Goal: Task Accomplishment & Management: Use online tool/utility

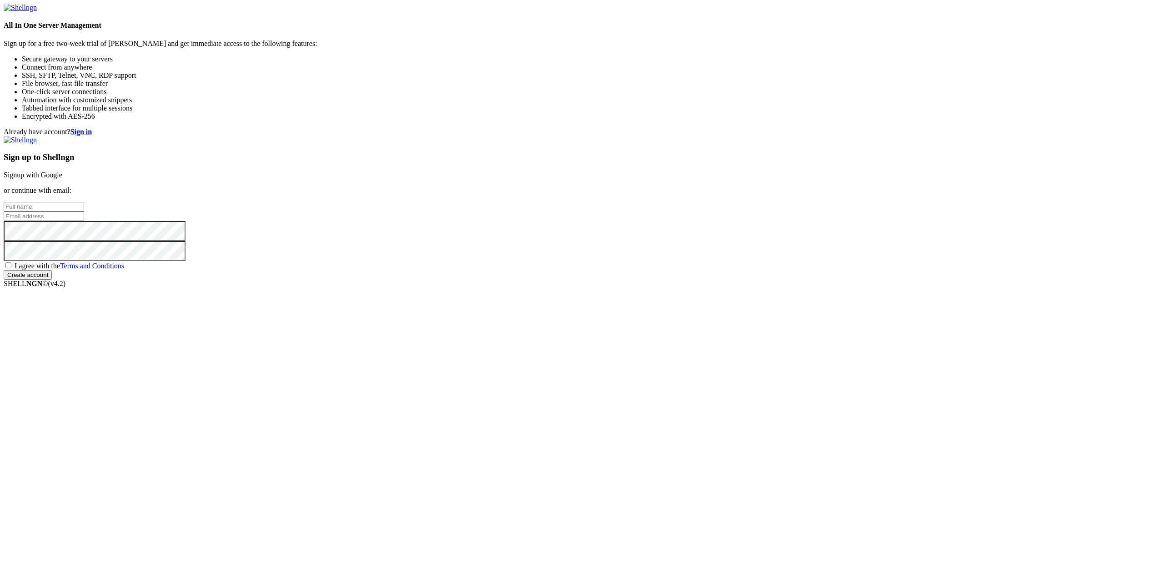
click at [62, 179] on link "Signup with Google" at bounding box center [33, 175] width 59 height 8
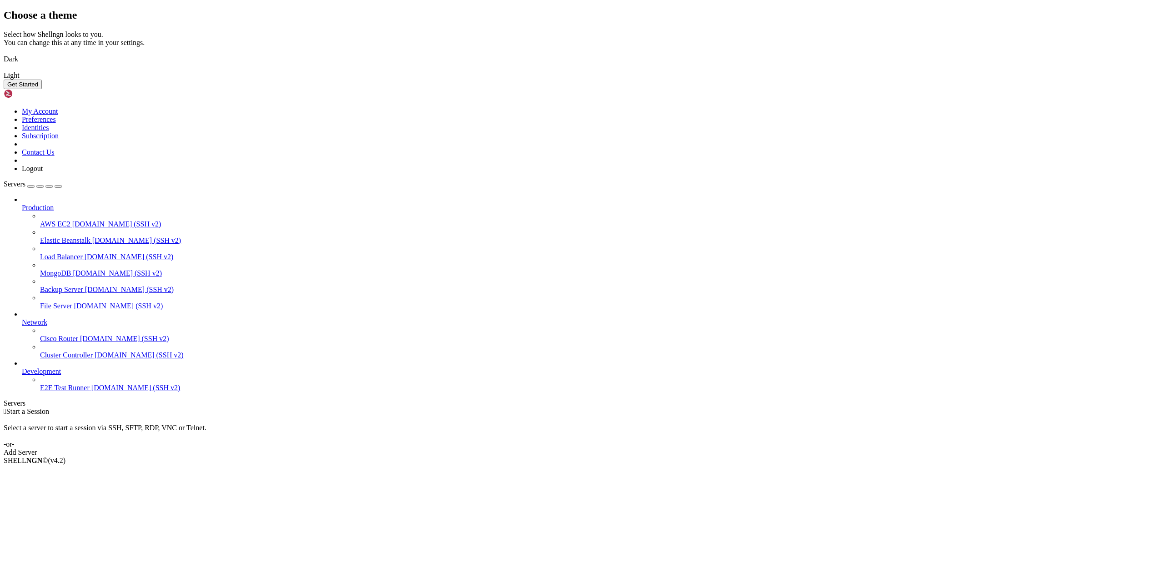
drag, startPoint x: 495, startPoint y: 311, endPoint x: 566, endPoint y: 340, distance: 77.3
click at [4, 53] on img at bounding box center [4, 53] width 0 height 0
click at [42, 89] on button "Get Started" at bounding box center [23, 85] width 38 height 10
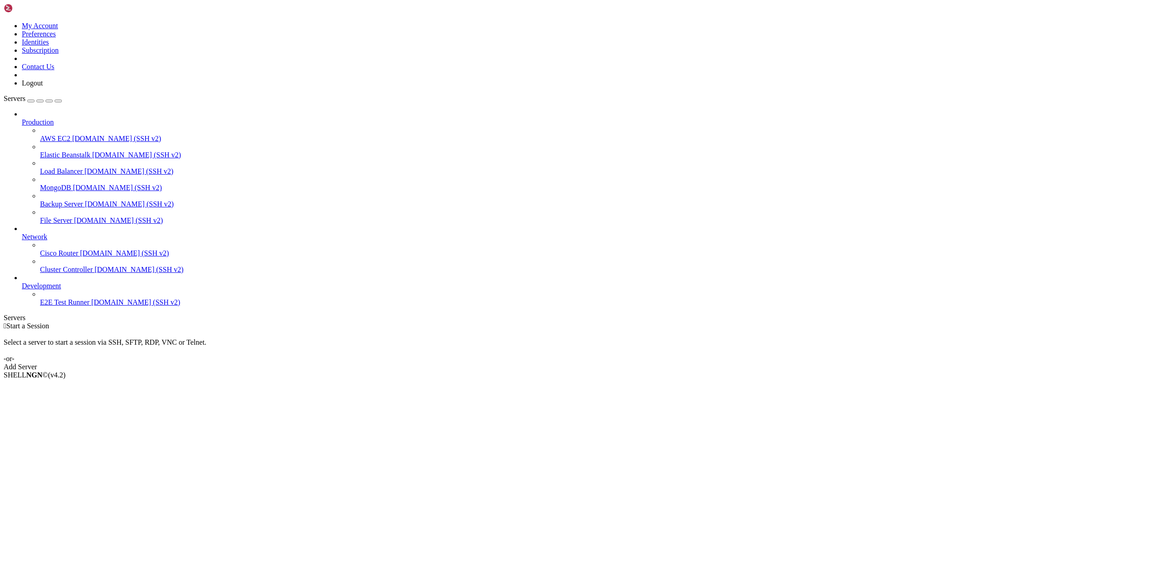
click at [652, 363] on div "Add Server" at bounding box center [582, 367] width 1156 height 8
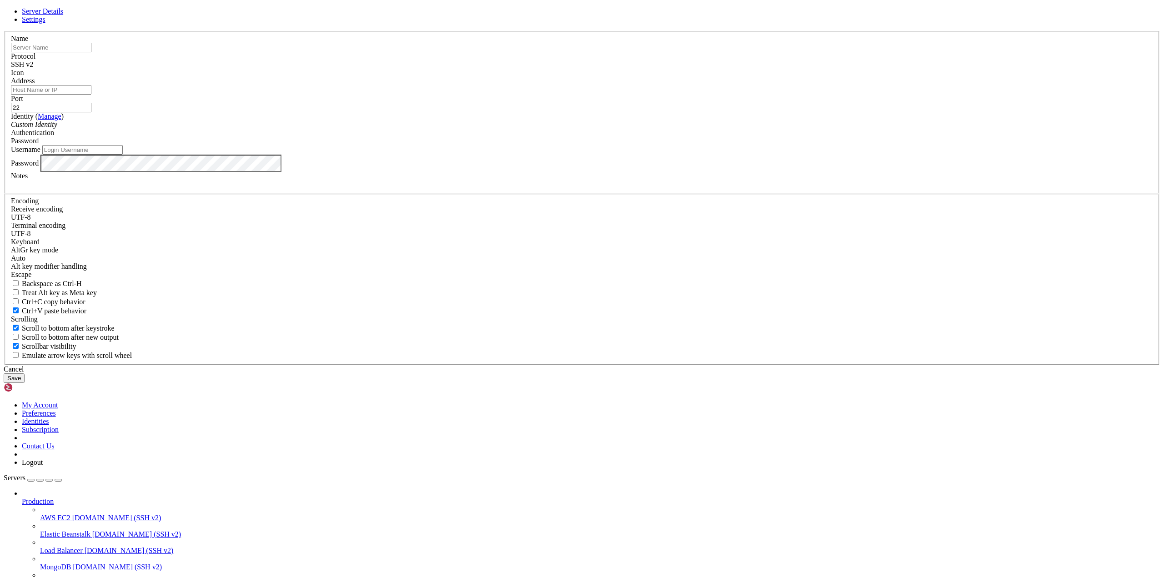
click at [91, 52] on input "text" at bounding box center [51, 48] width 80 height 10
type input "Main"
click at [11, 77] on span at bounding box center [11, 77] width 0 height 0
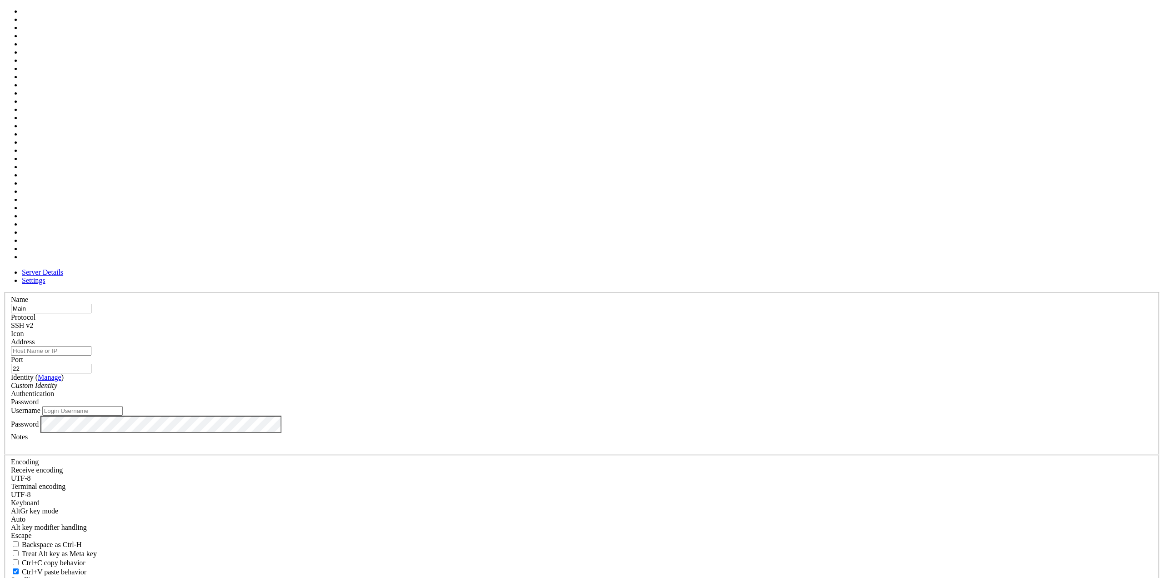
click at [11, 338] on span at bounding box center [11, 338] width 0 height 0
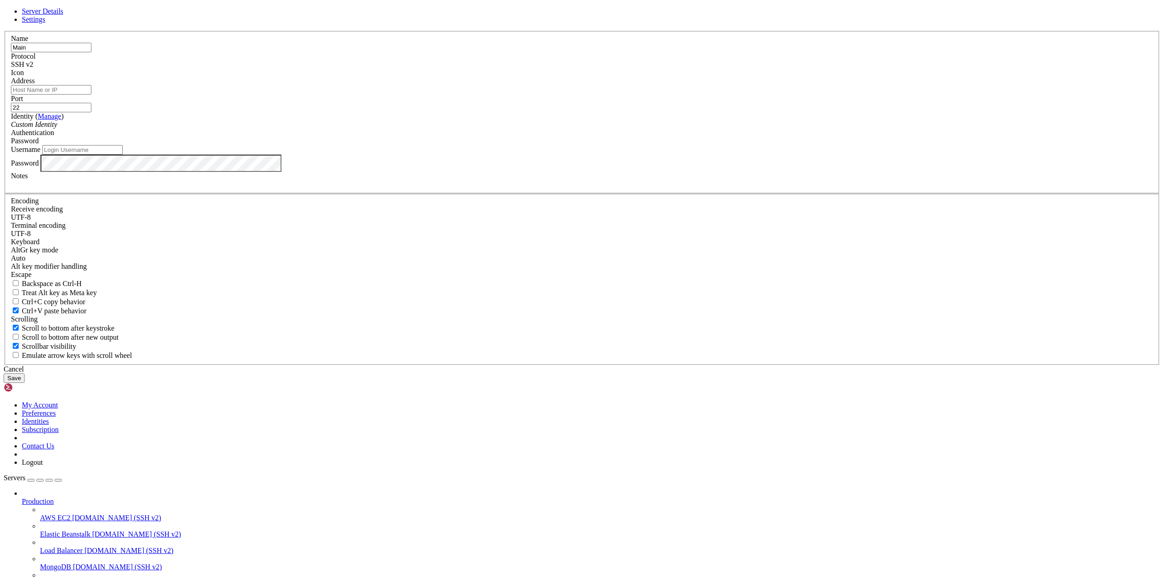
click at [91, 95] on input "Address" at bounding box center [51, 90] width 80 height 10
type input "[TECHNICAL_ID]"
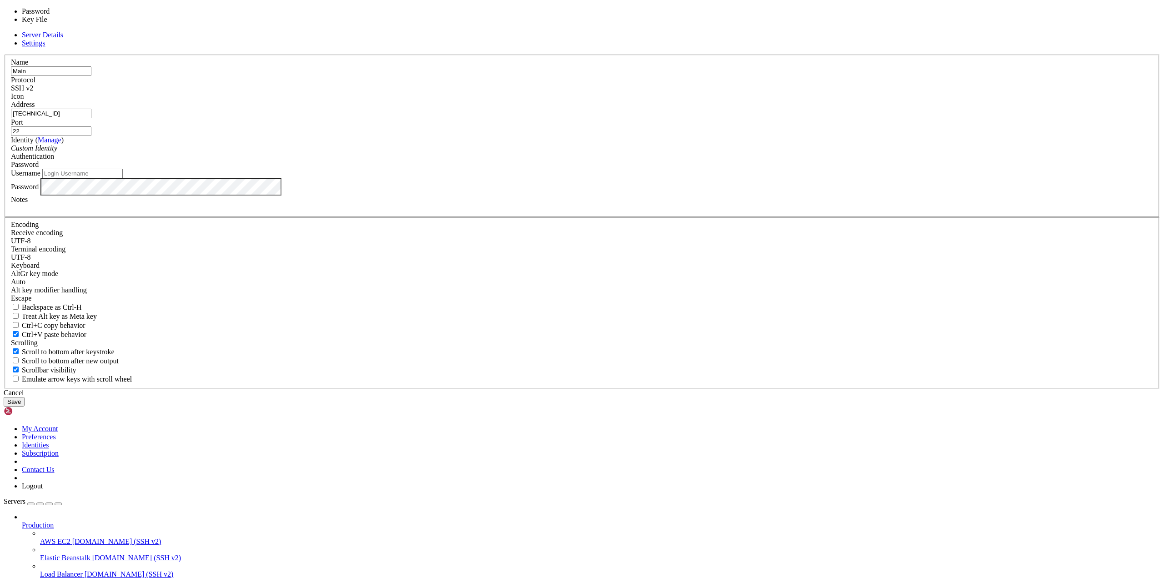
click at [648, 169] on div "Password" at bounding box center [582, 164] width 1142 height 8
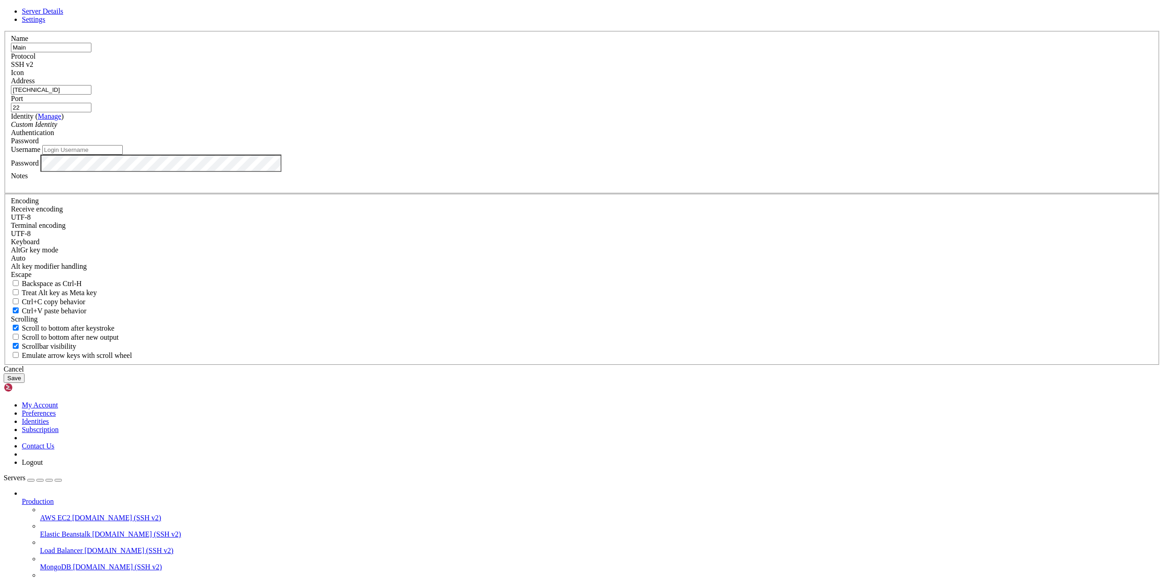
click at [643, 145] on div "Password" at bounding box center [582, 141] width 1142 height 8
click at [496, 129] on div "Custom Identity" at bounding box center [582, 124] width 1142 height 8
click at [508, 129] on div "Custom Identity" at bounding box center [582, 124] width 1142 height 8
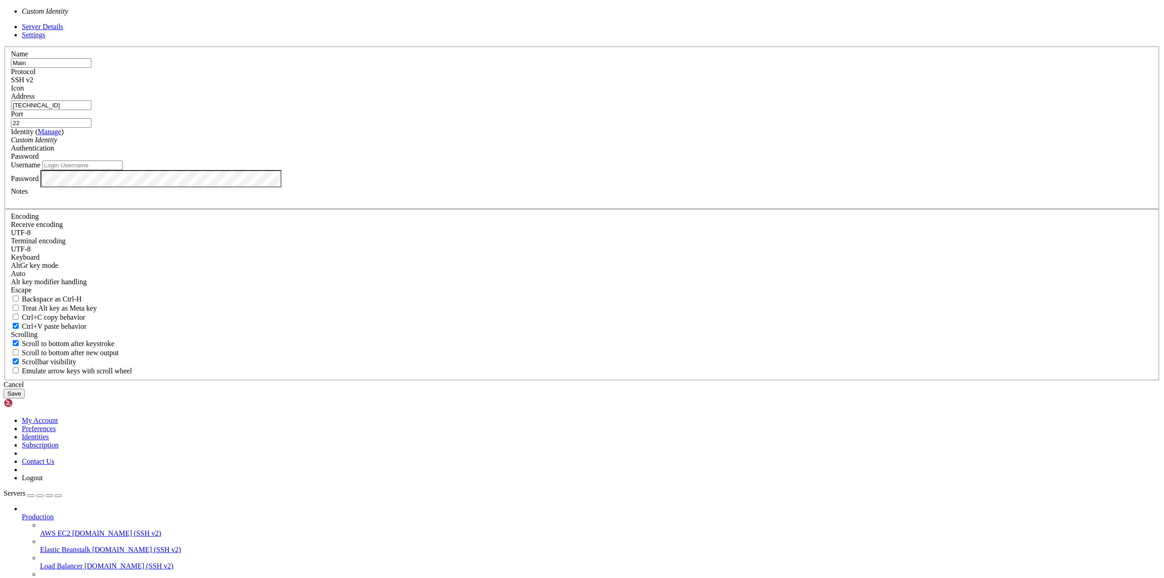
click at [512, 144] on div "Custom Identity" at bounding box center [582, 140] width 1142 height 8
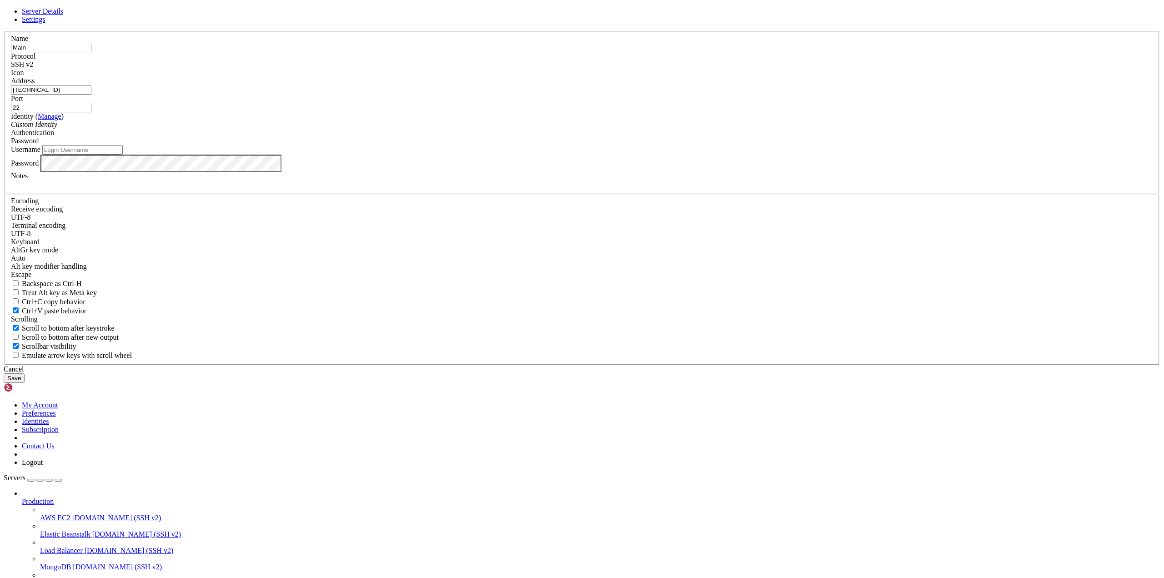
click at [123, 155] on input "Username" at bounding box center [82, 150] width 80 height 10
type input "root"
click at [4, 373] on button "Save" at bounding box center [14, 378] width 21 height 10
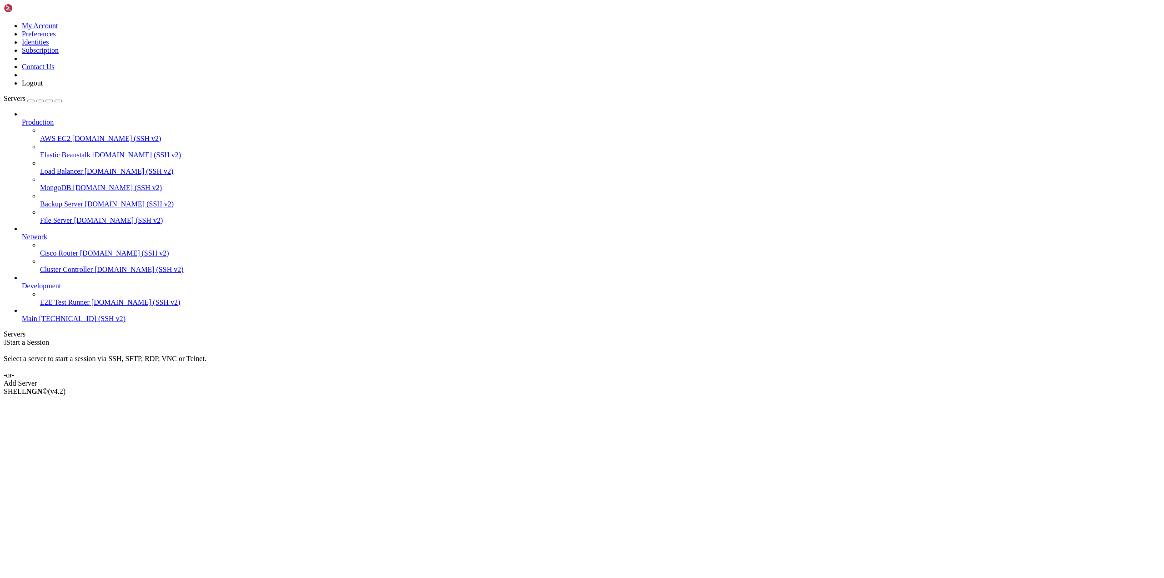
click at [37, 322] on span "Main" at bounding box center [29, 319] width 15 height 8
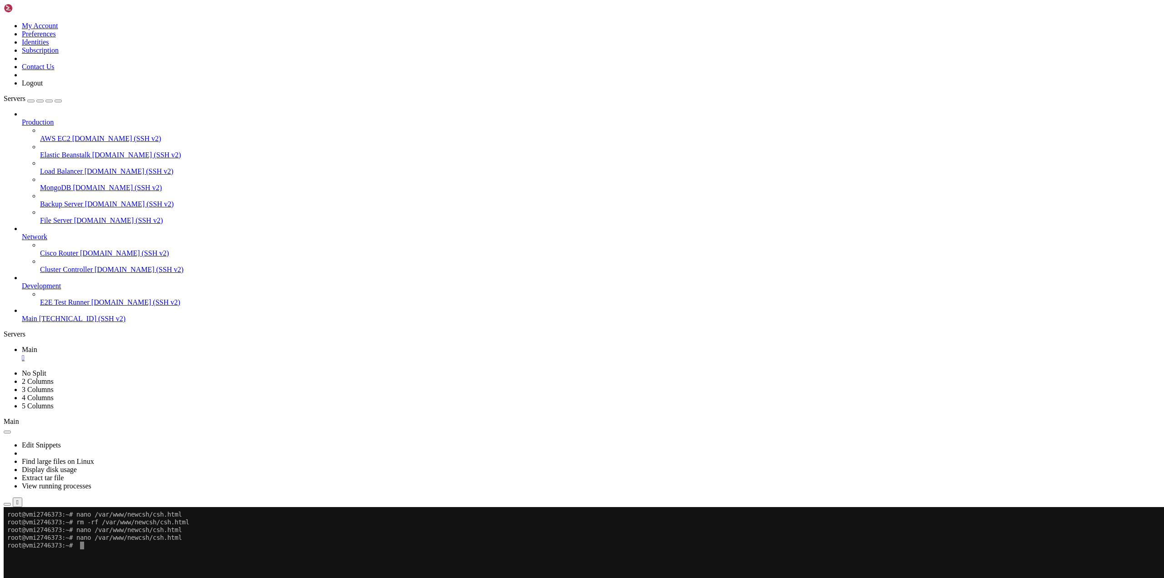
click at [56, 555] on span "Open SFTP" at bounding box center [39, 559] width 34 height 8
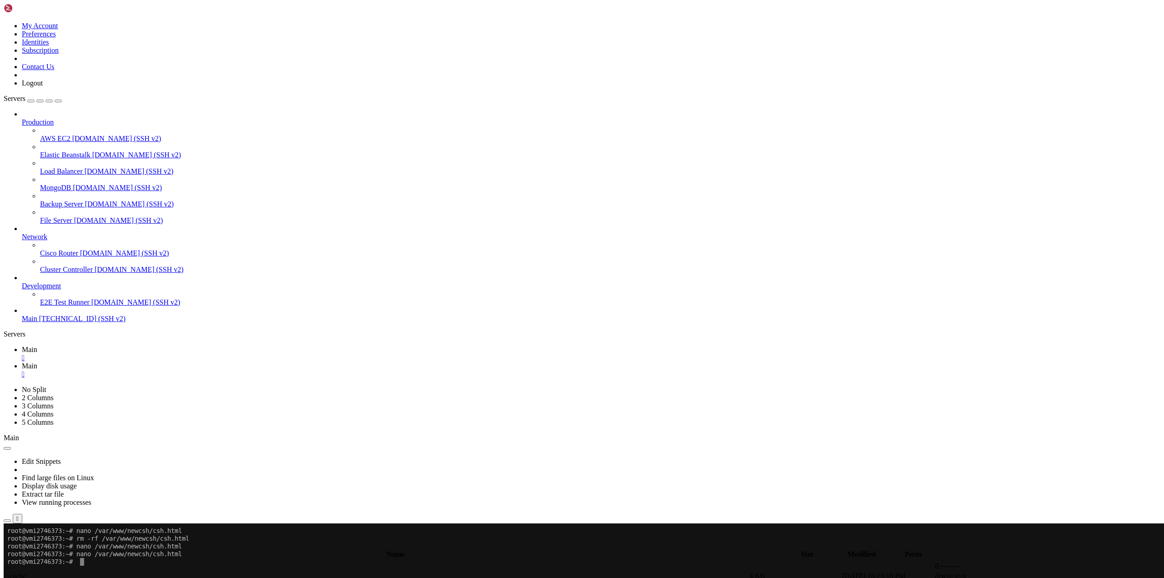
click at [93, 539] on input "/root" at bounding box center [53, 544] width 80 height 10
type input "/"
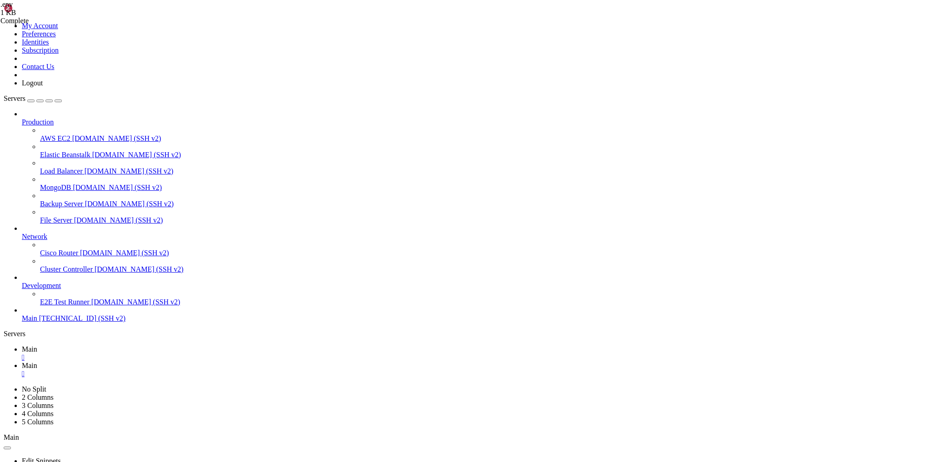
scroll to position [9, 0]
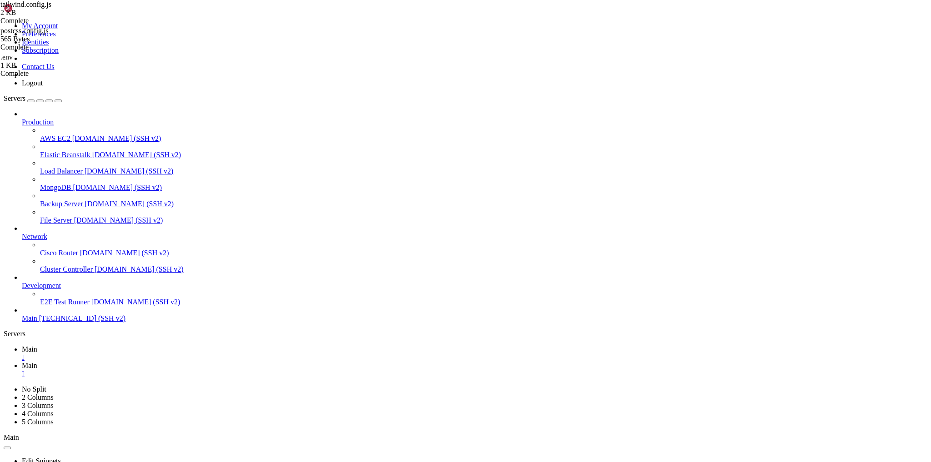
scroll to position [78, 0]
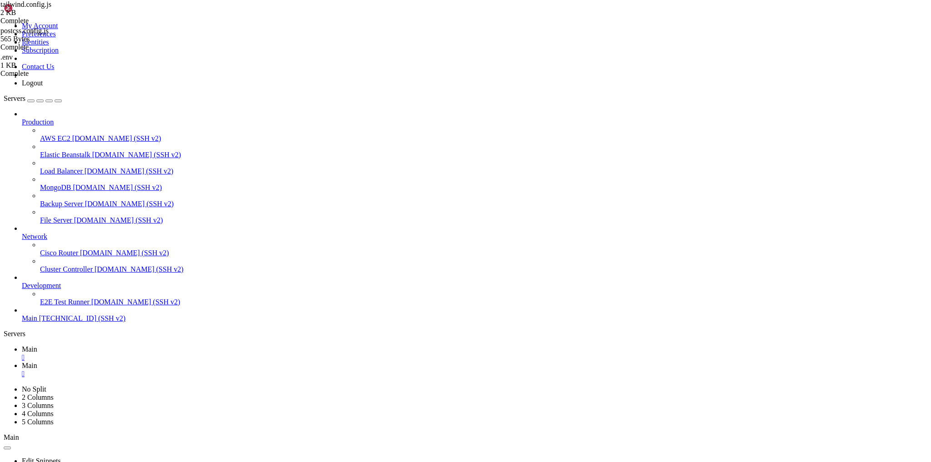
scroll to position [73, 0]
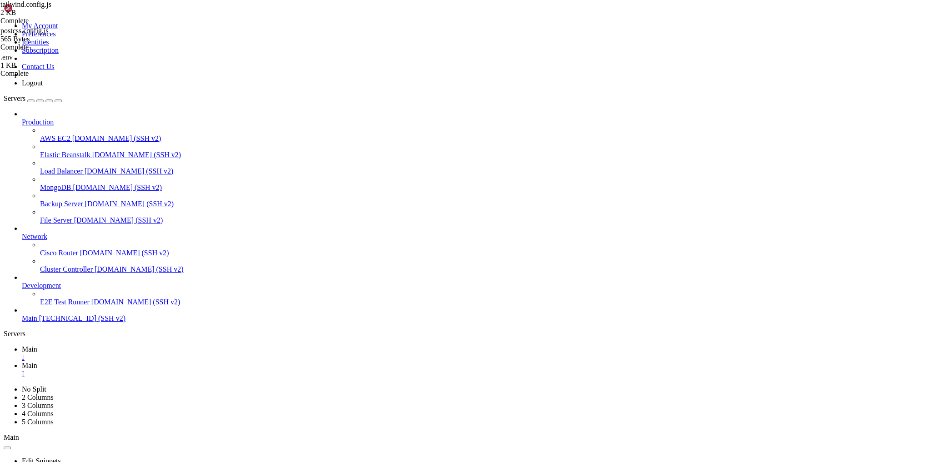
scroll to position [0, 0]
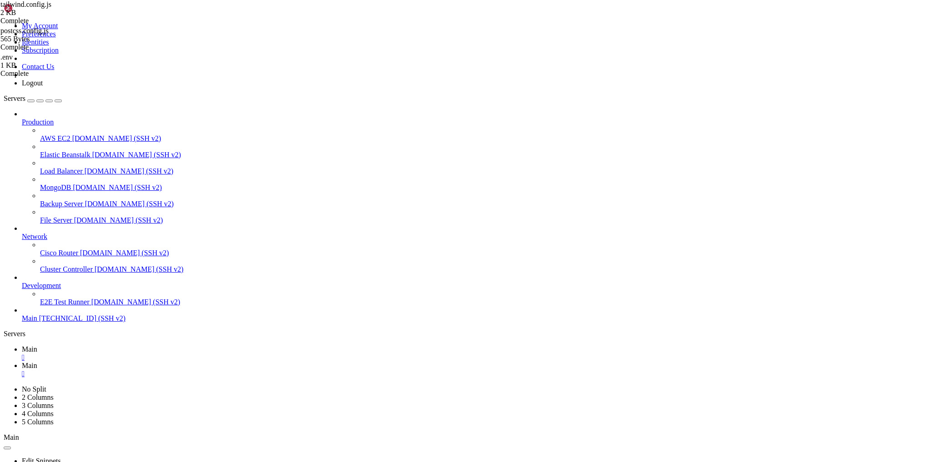
type input "/var/www"
drag, startPoint x: 857, startPoint y: 455, endPoint x: 924, endPoint y: 458, distance: 66.9
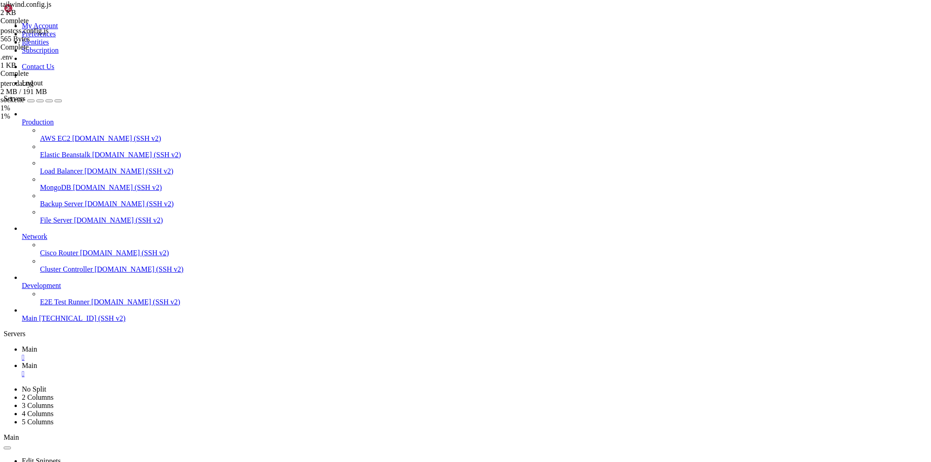
click at [91, 112] on div "jest-mock 1%" at bounding box center [45, 104] width 91 height 16
click at [930, 227] on div ".env 1 KB Complete postcss.config.js 565 Bytes Complete tailwind.config.js 2 KB…" at bounding box center [465, 231] width 931 height 462
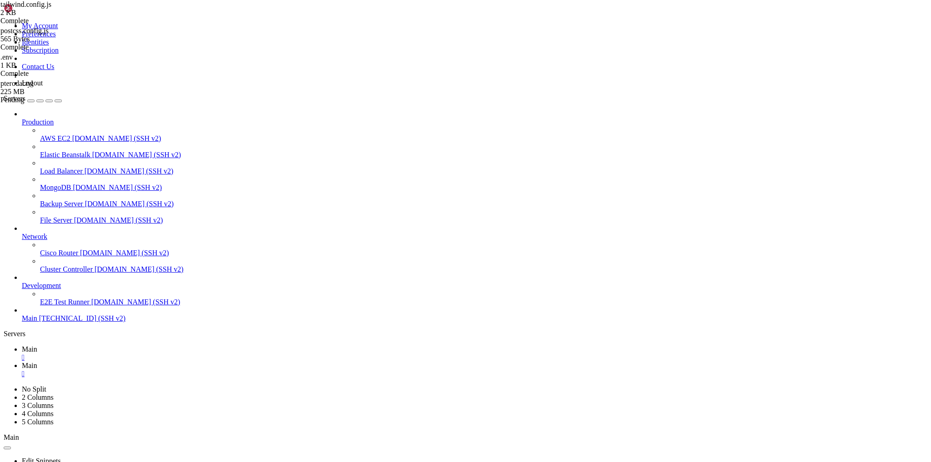
click at [140, 11] on div at bounding box center [465, 231] width 931 height 462
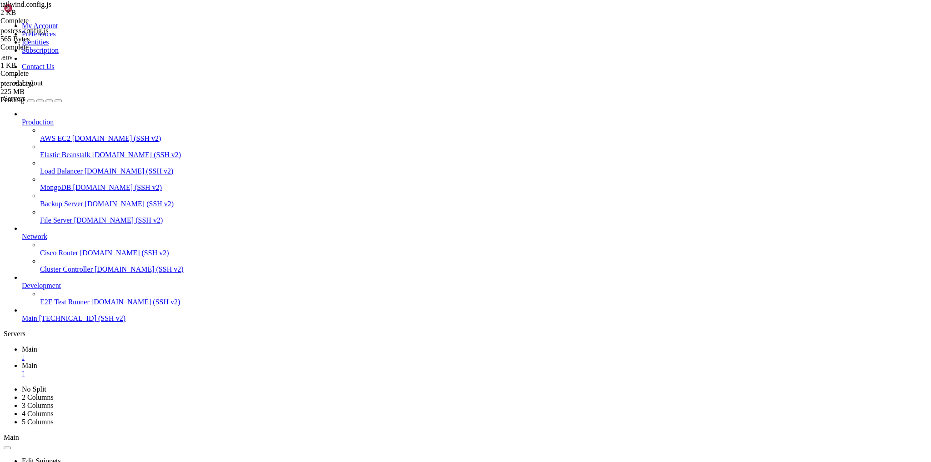
click at [37, 345] on span "Main" at bounding box center [29, 349] width 15 height 8
click at [178, 362] on link "Main " at bounding box center [474, 370] width 905 height 16
click at [4, 385] on icon at bounding box center [4, 385] width 0 height 0
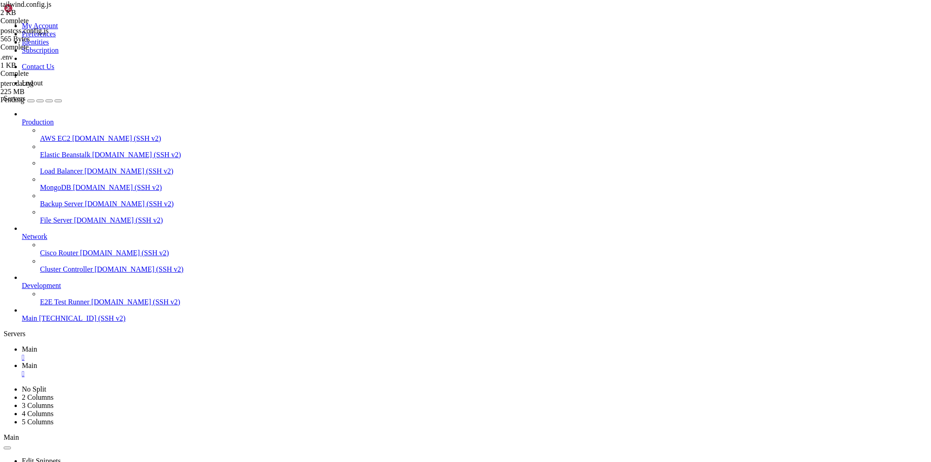
click at [4, 385] on icon at bounding box center [4, 385] width 0 height 0
click at [196, 370] on div "" at bounding box center [474, 374] width 905 height 8
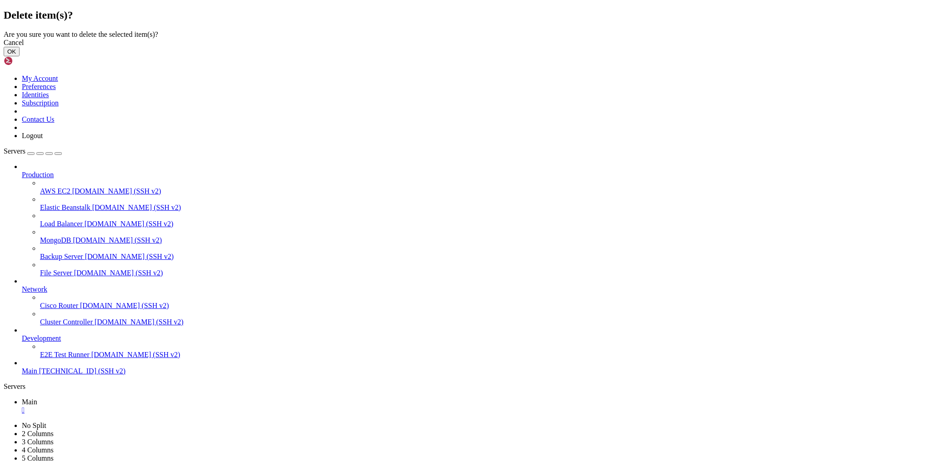
drag, startPoint x: 578, startPoint y: 266, endPoint x: 140, endPoint y: 230, distance: 439.7
click at [20, 56] on button "OK" at bounding box center [12, 52] width 16 height 10
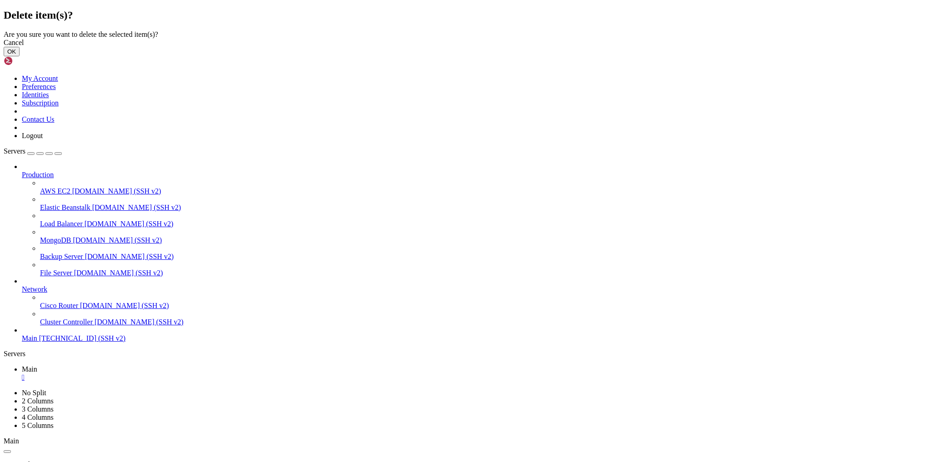
click at [20, 56] on button "OK" at bounding box center [12, 52] width 16 height 10
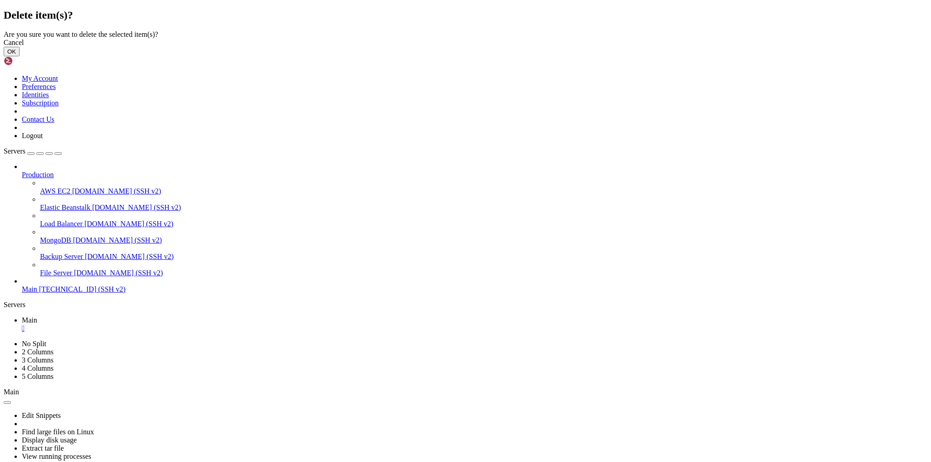
click at [20, 56] on button "OK" at bounding box center [12, 52] width 16 height 10
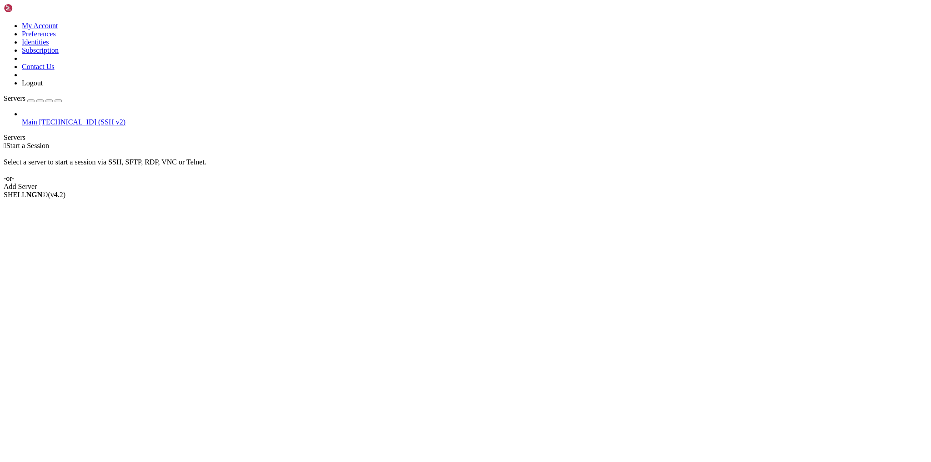
click at [65, 118] on span "[TECHNICAL_ID] (SSH v2)" at bounding box center [82, 122] width 86 height 8
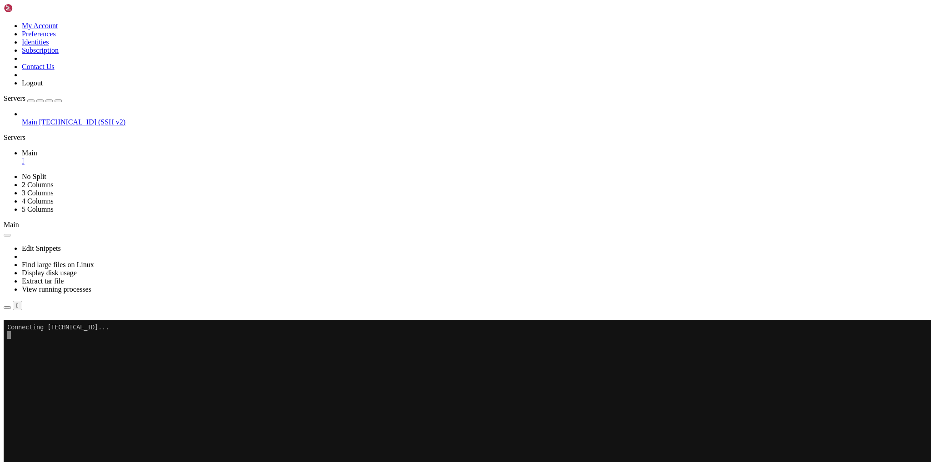
drag, startPoint x: 516, startPoint y: 158, endPoint x: 398, endPoint y: 115, distance: 125.7
click at [40, 328] on button "Reconnect" at bounding box center [22, 333] width 36 height 10
click at [527, 185] on div at bounding box center [465, 231] width 931 height 462
click at [141, 346] on link "click here" at bounding box center [126, 350] width 30 height 8
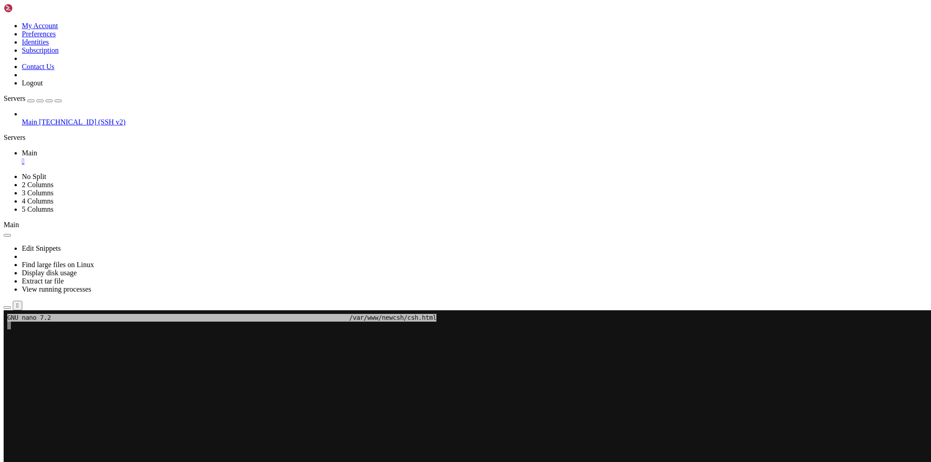
click at [127, 410] on x-row at bounding box center [412, 411] width 810 height 8
